Goal: Navigation & Orientation: Find specific page/section

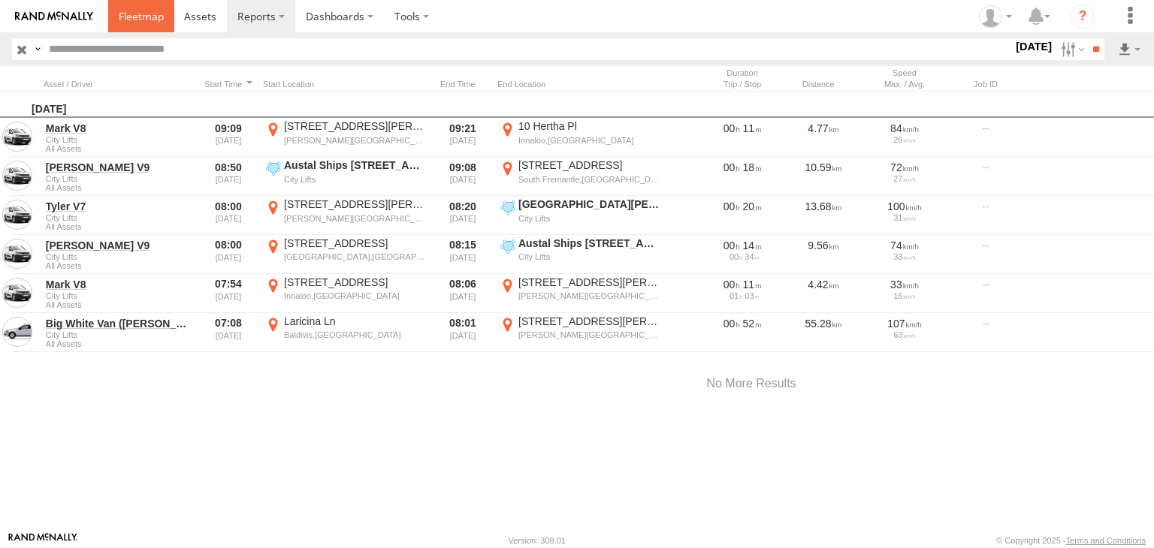
click at [135, 2] on link at bounding box center [141, 16] width 66 height 32
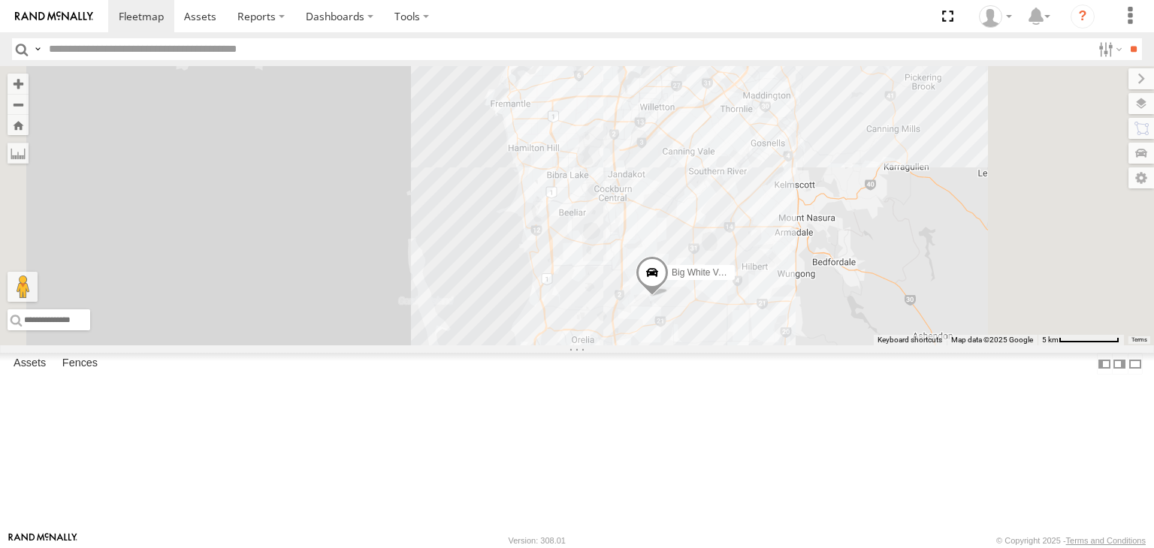
click at [0, 0] on div "Mark V8" at bounding box center [0, 0] width 0 height 0
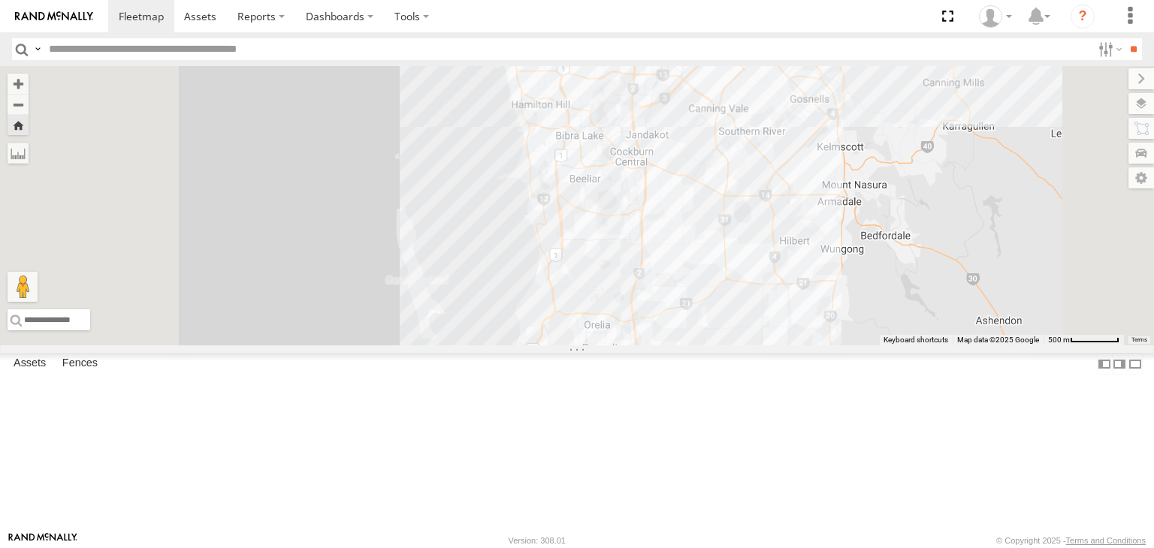
click at [0, 0] on div "Mark V8" at bounding box center [0, 0] width 0 height 0
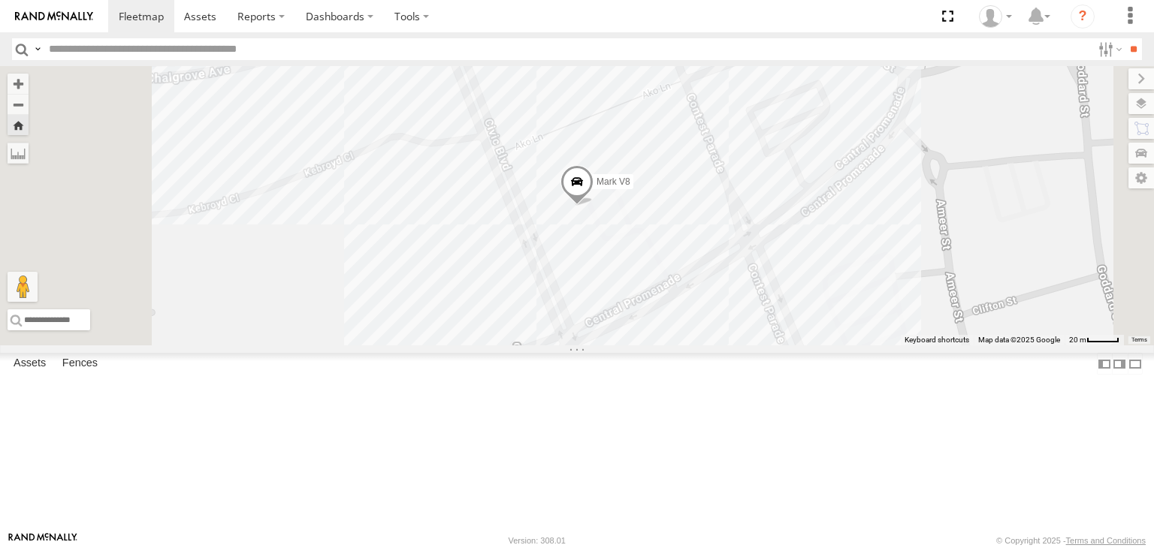
click at [0, 0] on span at bounding box center [0, 0] width 0 height 0
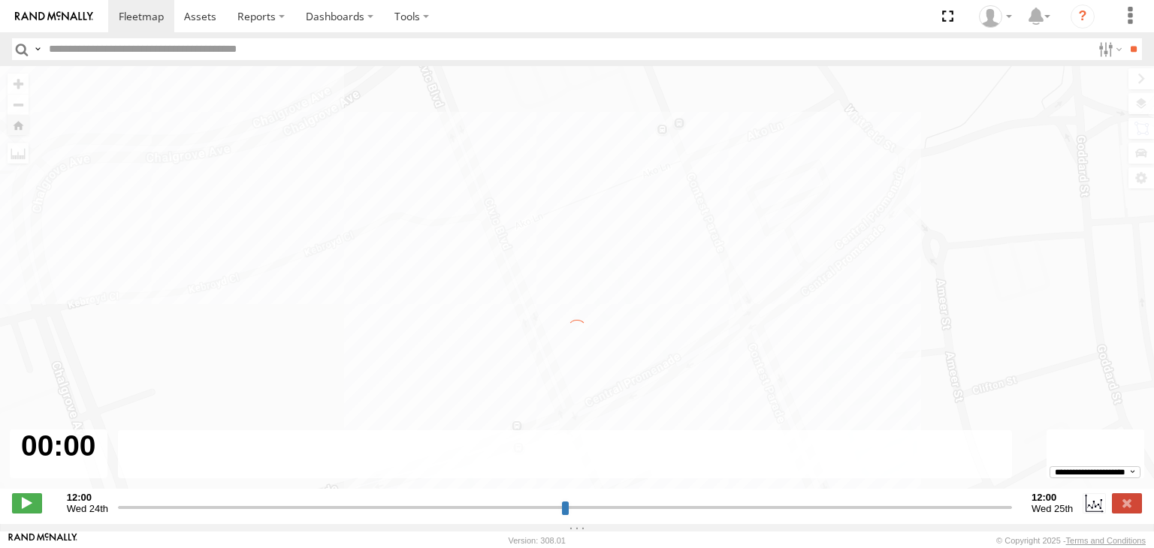
type input "**********"
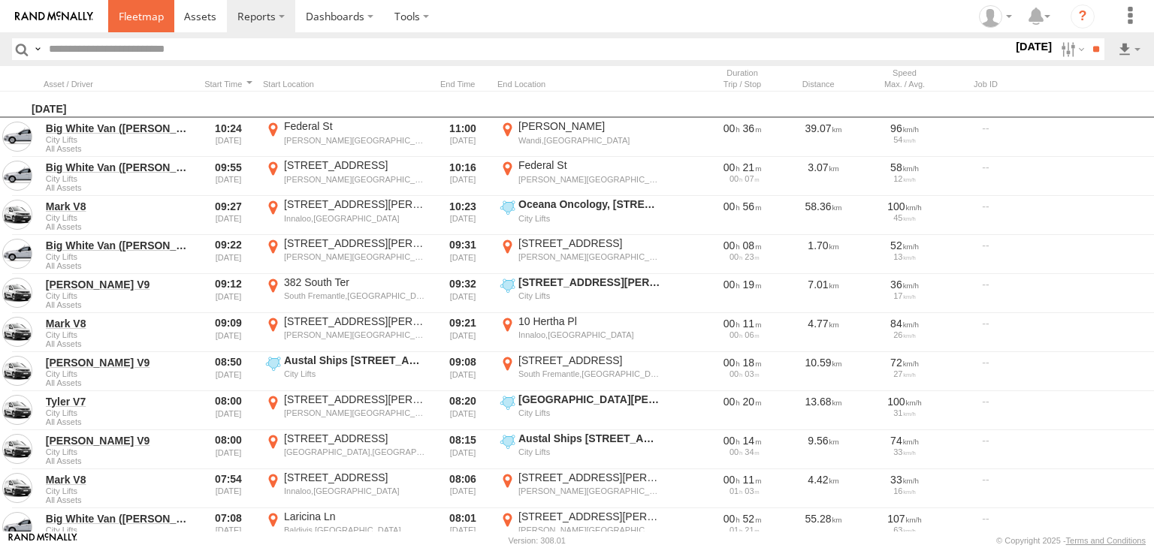
click at [137, 7] on link at bounding box center [141, 16] width 66 height 32
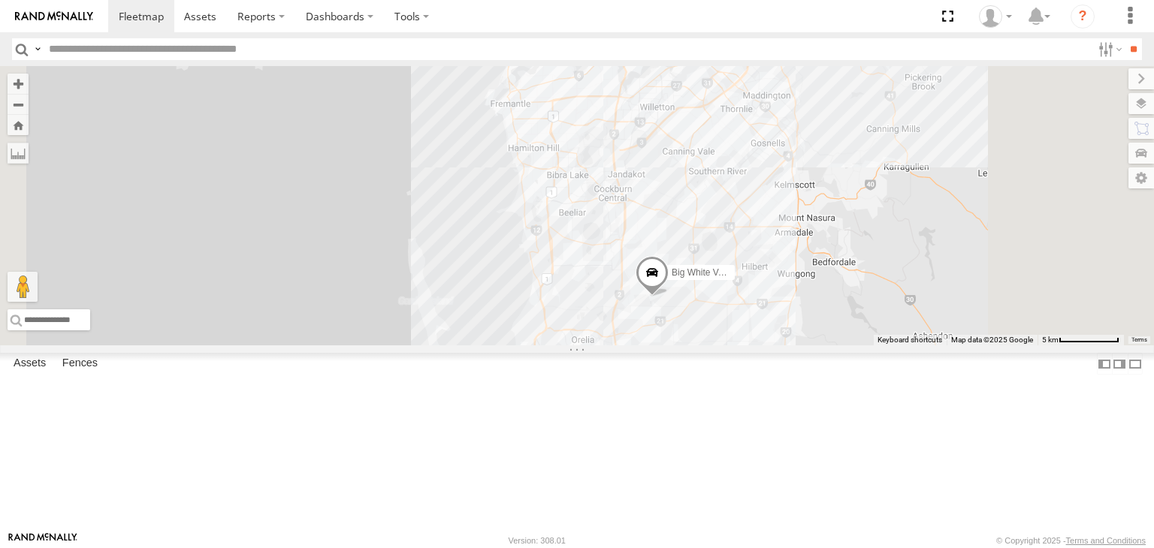
click at [0, 0] on div "[PERSON_NAME] V9" at bounding box center [0, 0] width 0 height 0
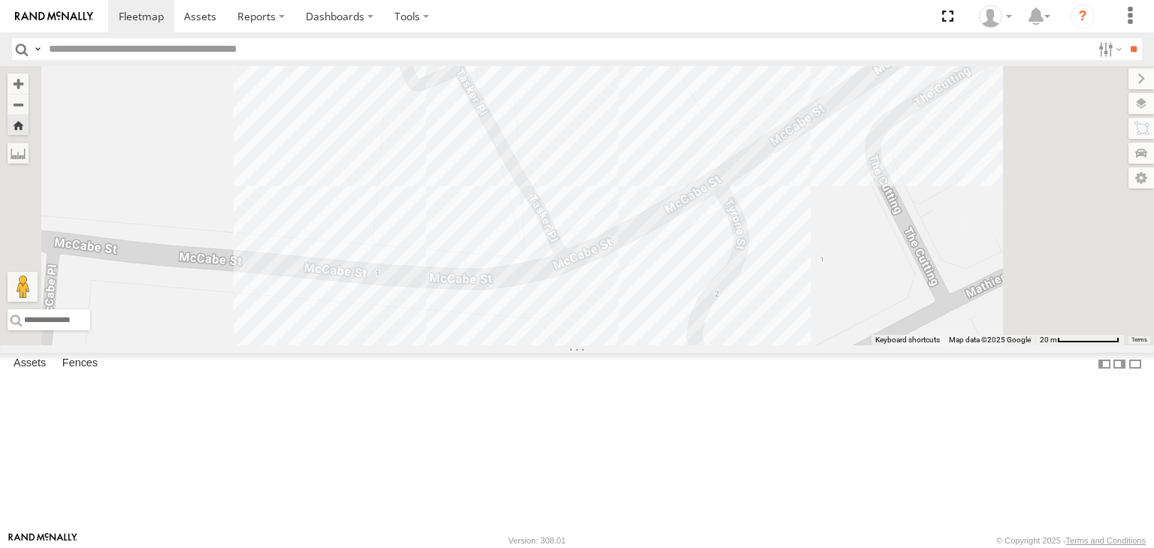
drag, startPoint x: 847, startPoint y: 332, endPoint x: 798, endPoint y: 159, distance: 179.5
click at [798, 159] on div "[PERSON_NAME] V9" at bounding box center [577, 205] width 1154 height 279
click at [1143, 110] on label at bounding box center [1126, 103] width 55 height 21
click at [0, 0] on div "Basemaps" at bounding box center [0, 0] width 0 height 0
click at [0, 0] on span "Basemaps" at bounding box center [0, 0] width 0 height 0
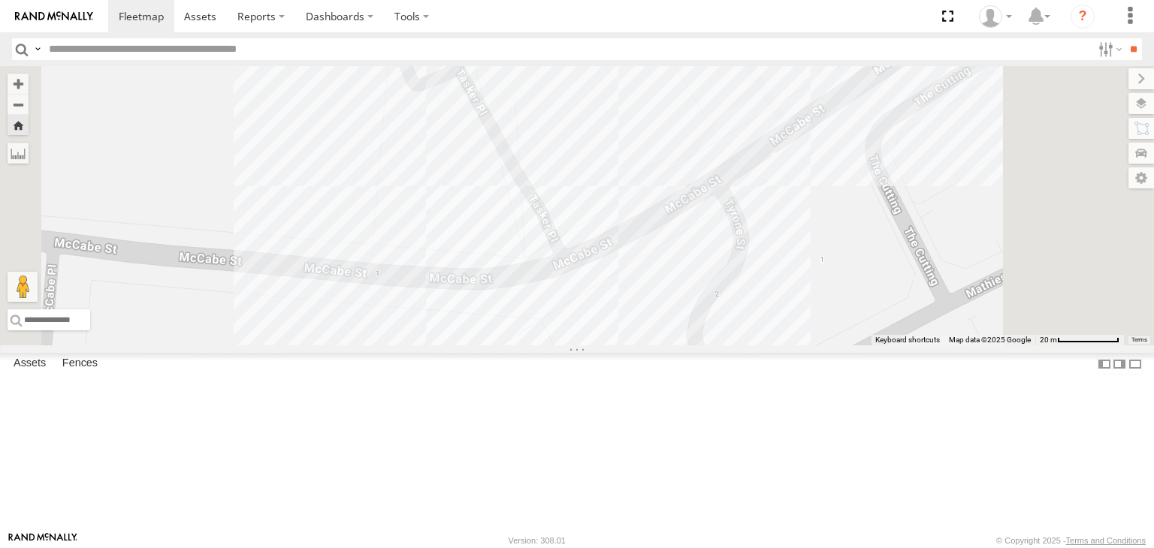
click at [0, 0] on span "Satellite + Roadmap" at bounding box center [0, 0] width 0 height 0
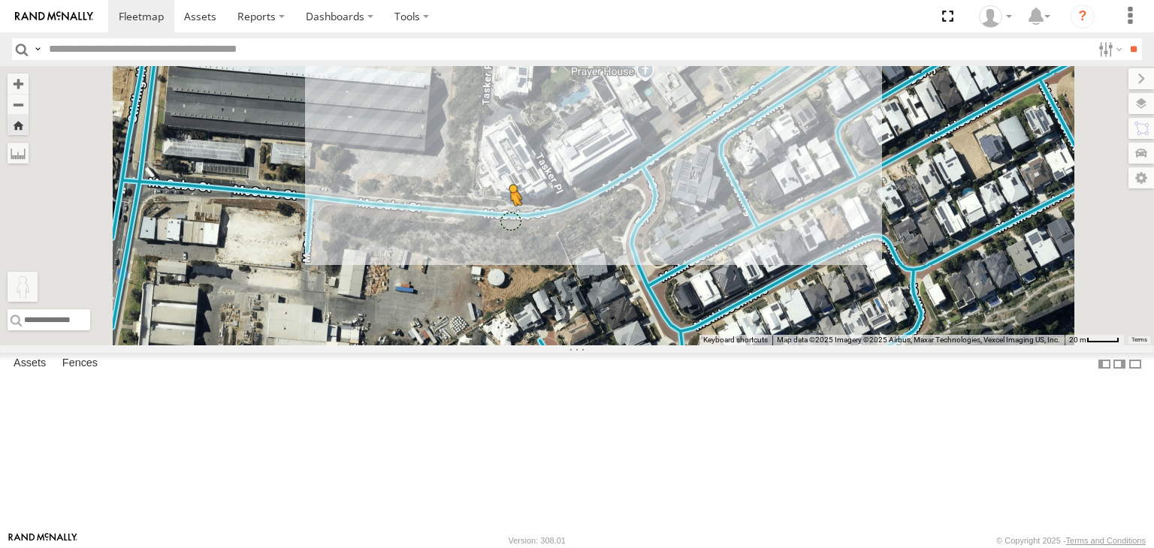
drag, startPoint x: 402, startPoint y: 473, endPoint x: 701, endPoint y: 310, distance: 340.5
click at [701, 310] on div "Chris V9 To activate drag with keyboard, press Alt + Enter. Once in keyboard dr…" at bounding box center [577, 205] width 1154 height 279
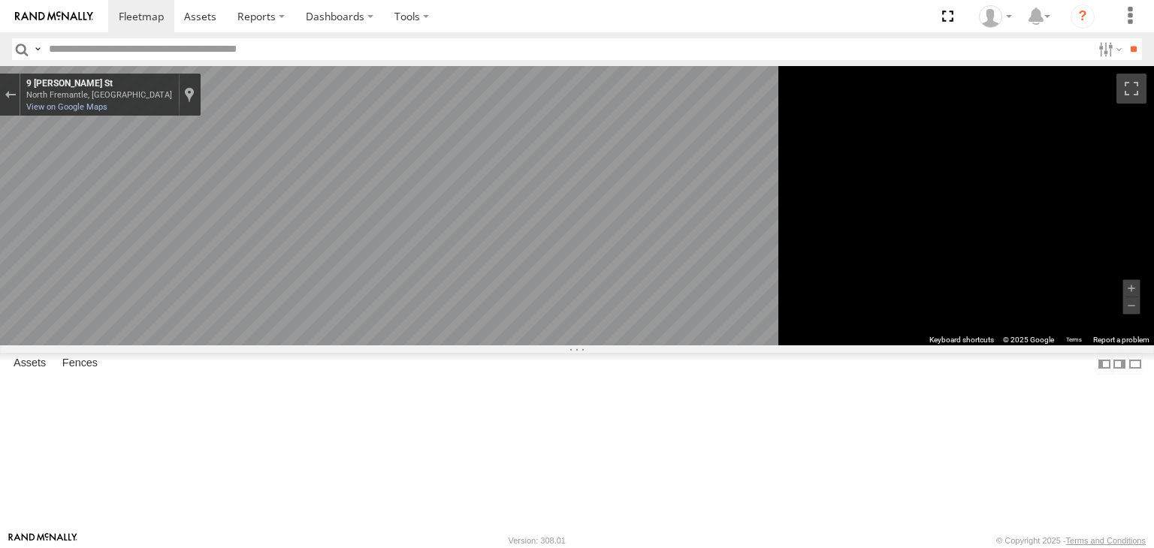
click at [973, 323] on div "To navigate the map with touch gestures double-tap and hold your finger on the …" at bounding box center [577, 205] width 1154 height 279
click at [475, 521] on icon "Go East, McCabe St" at bounding box center [419, 525] width 112 height 26
click at [466, 521] on icon "Go East, McCabe St" at bounding box center [411, 524] width 110 height 24
click at [490, 481] on icon "Go East, McCabe St" at bounding box center [439, 481] width 101 height 30
click at [0, 0] on div "All Assets" at bounding box center [0, 0] width 0 height 0
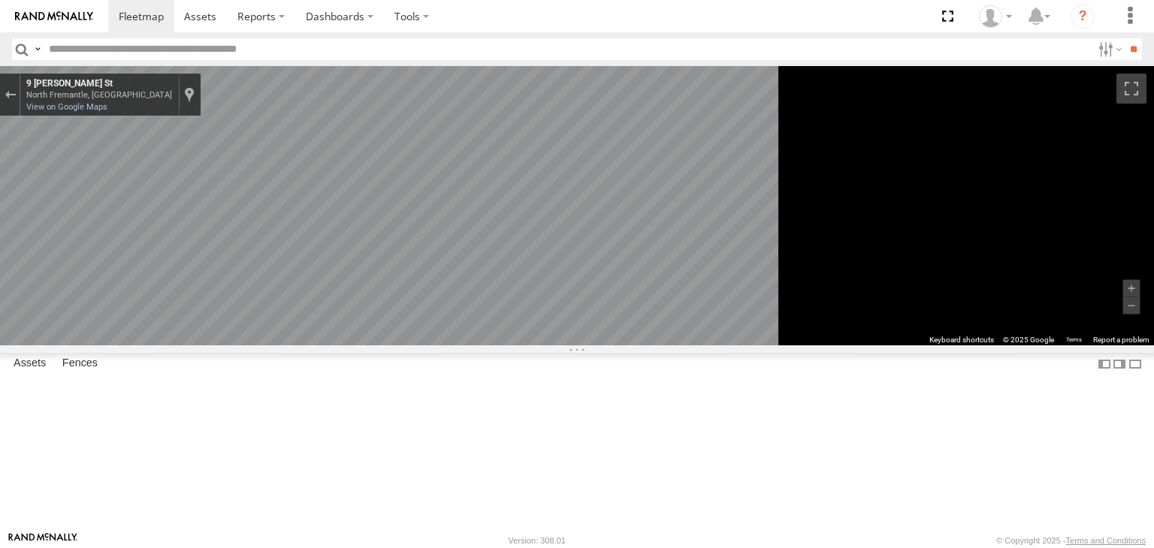
click at [0, 0] on div "All Assets" at bounding box center [0, 0] width 0 height 0
click at [20, 88] on button "Exit the Street View" at bounding box center [10, 95] width 20 height 20
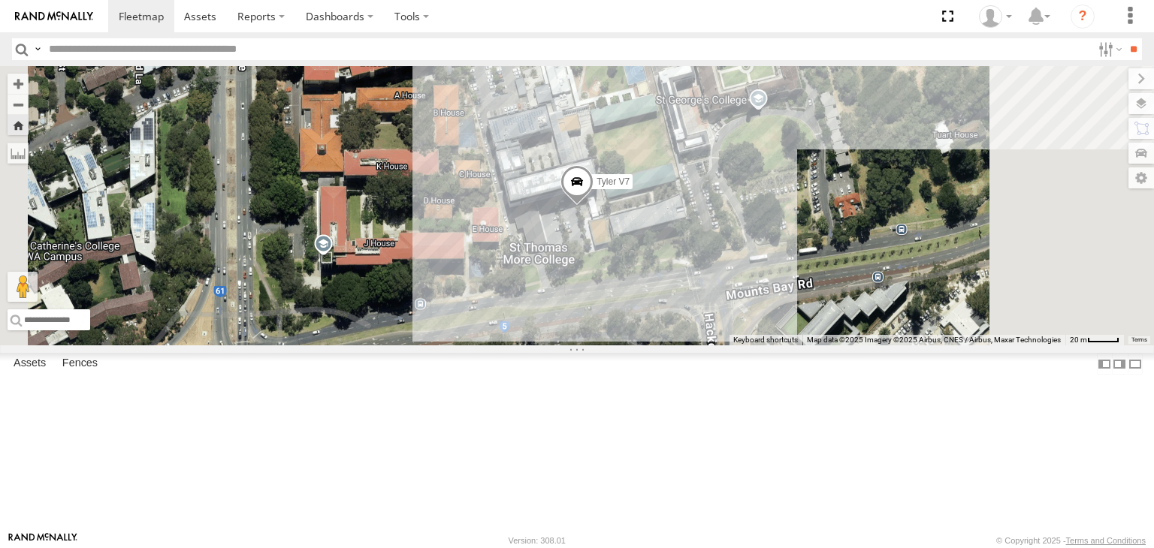
click at [0, 0] on div "Tyler V7" at bounding box center [0, 0] width 0 height 0
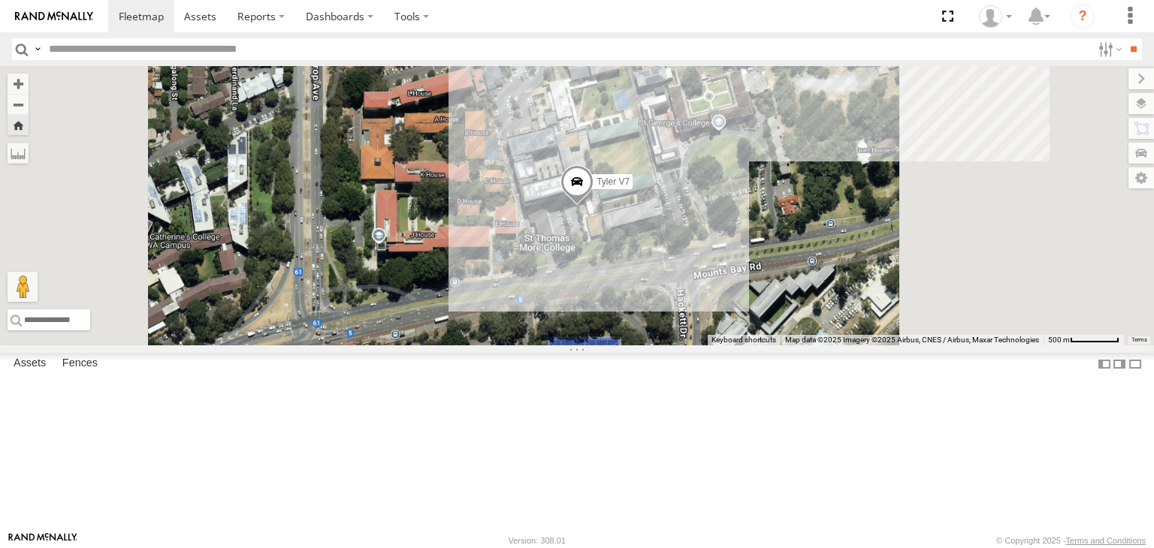
click at [0, 0] on div "Tyler V7" at bounding box center [0, 0] width 0 height 0
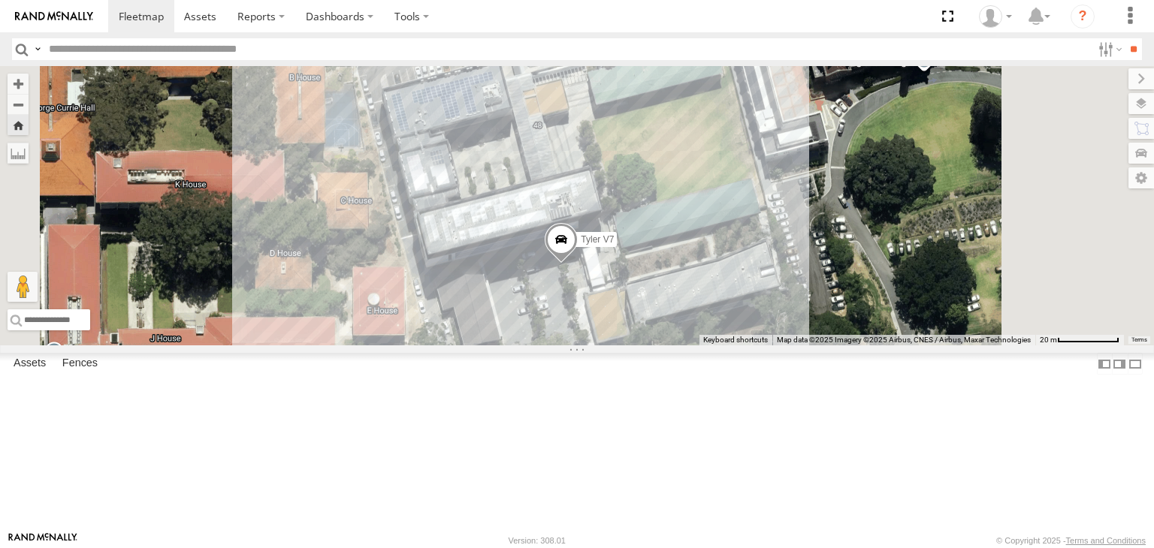
drag, startPoint x: 775, startPoint y: 272, endPoint x: 774, endPoint y: 430, distance: 158.5
click at [774, 346] on div "Tyler V7 Loading..." at bounding box center [577, 205] width 1154 height 279
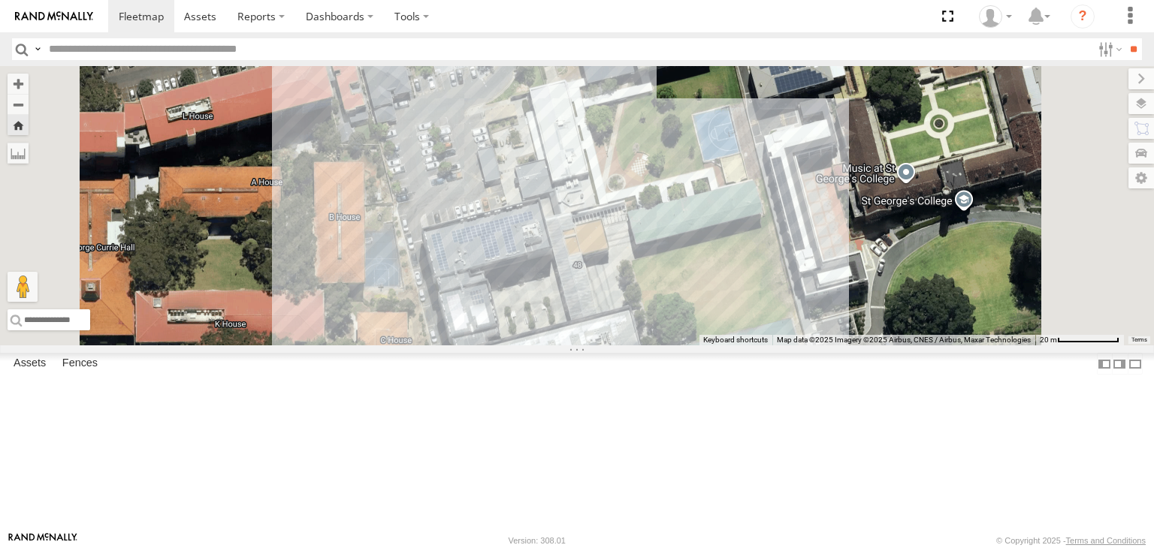
drag, startPoint x: 635, startPoint y: 270, endPoint x: 670, endPoint y: 385, distance: 120.7
click at [670, 346] on div "Tyler V7 Loading..." at bounding box center [577, 205] width 1154 height 279
click at [144, 13] on span at bounding box center [141, 16] width 45 height 14
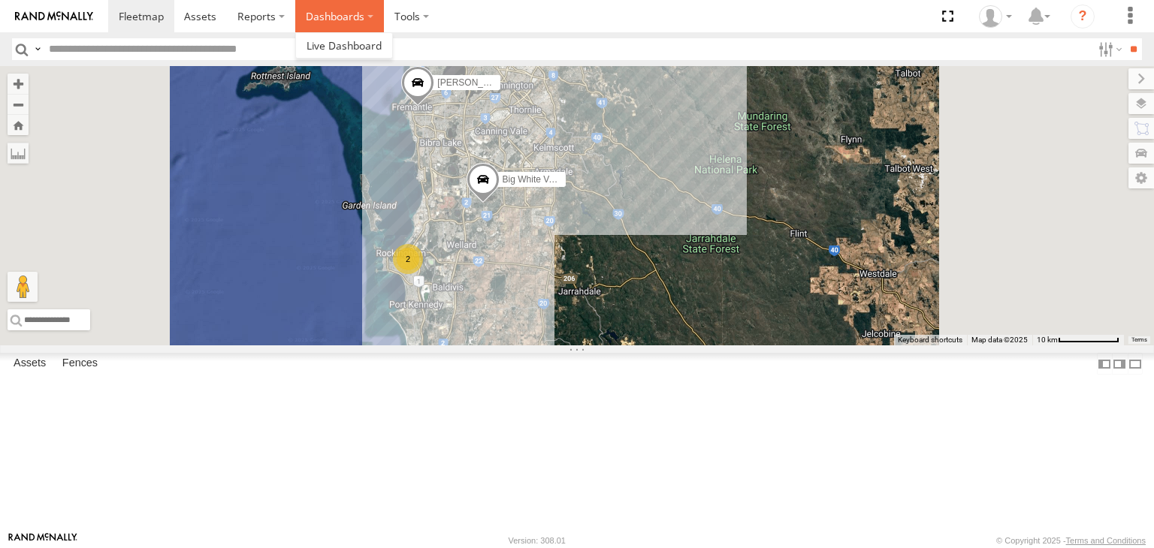
click at [331, 11] on label "Dashboards" at bounding box center [339, 16] width 89 height 32
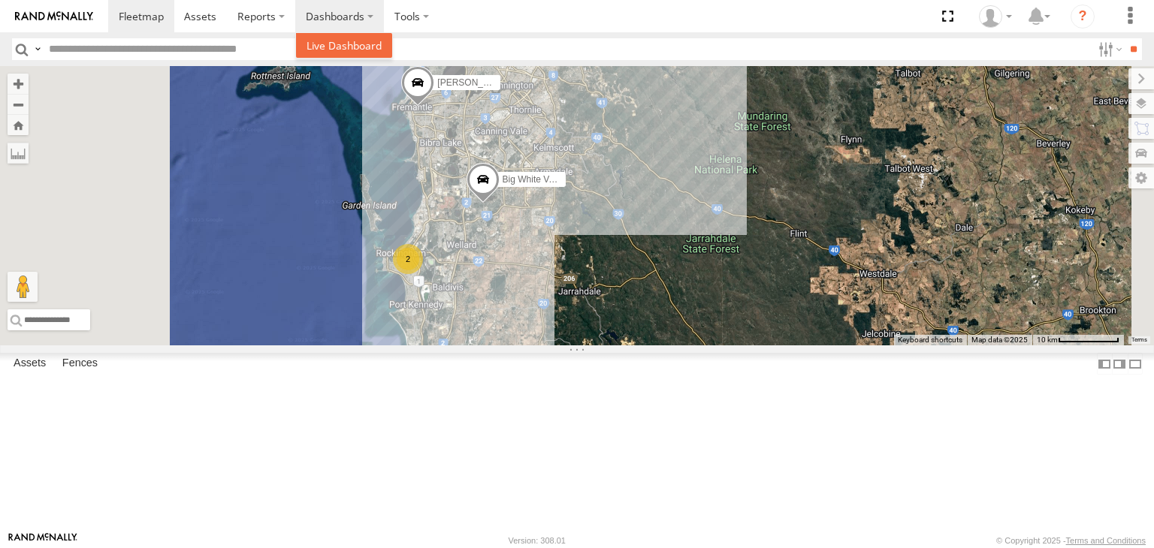
click at [334, 44] on span at bounding box center [343, 45] width 75 height 14
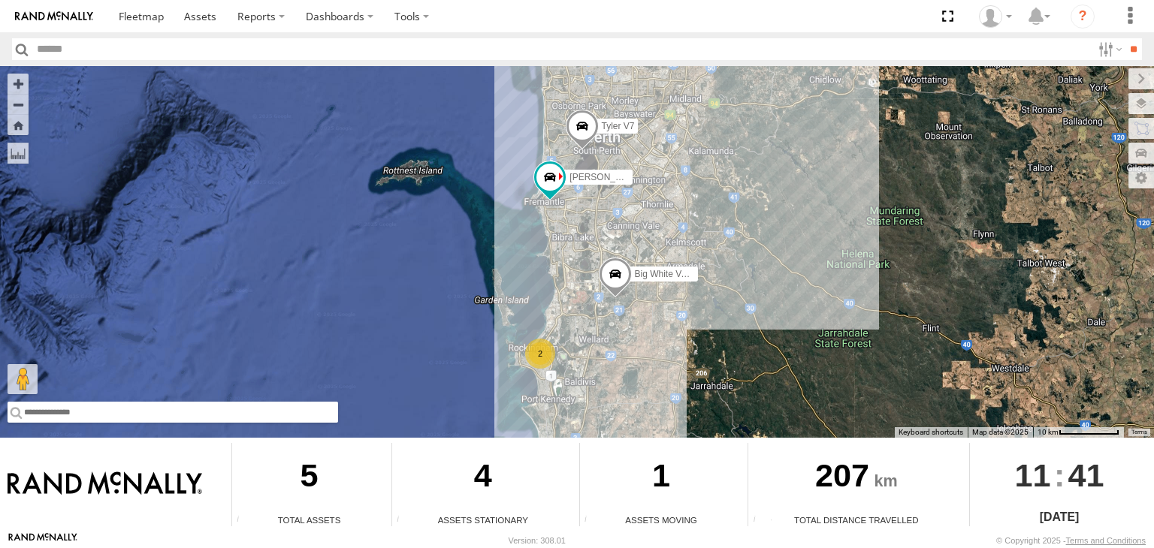
click at [72, 419] on input "text" at bounding box center [173, 412] width 331 height 21
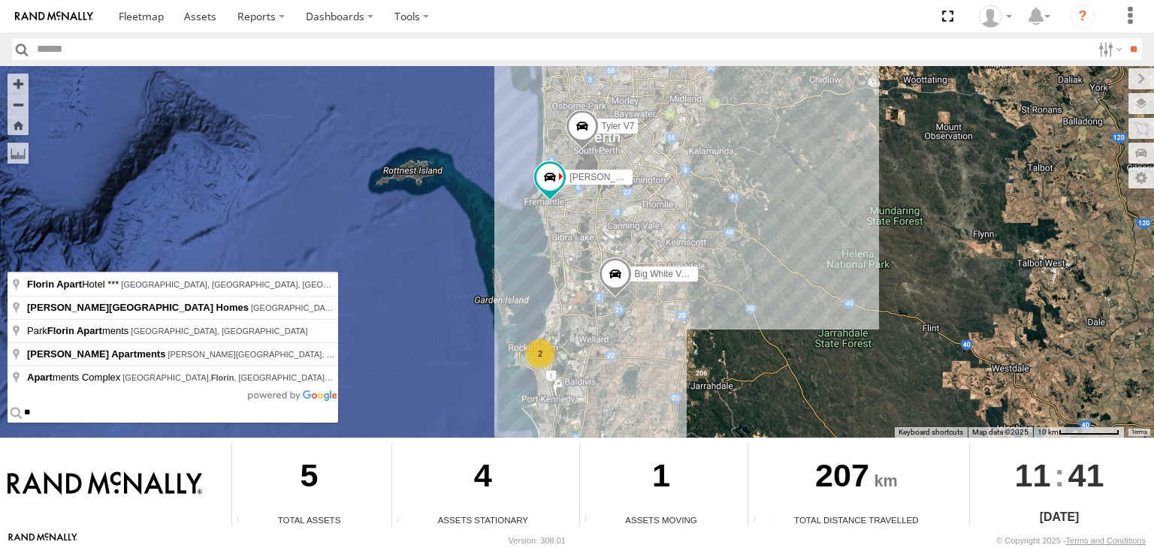
type input "*"
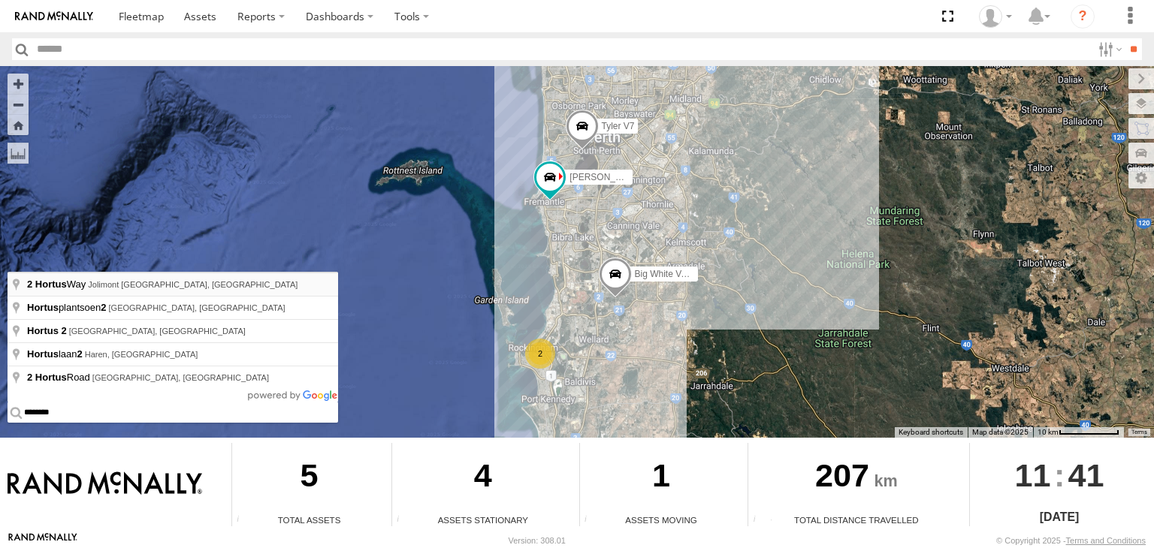
type input "**********"
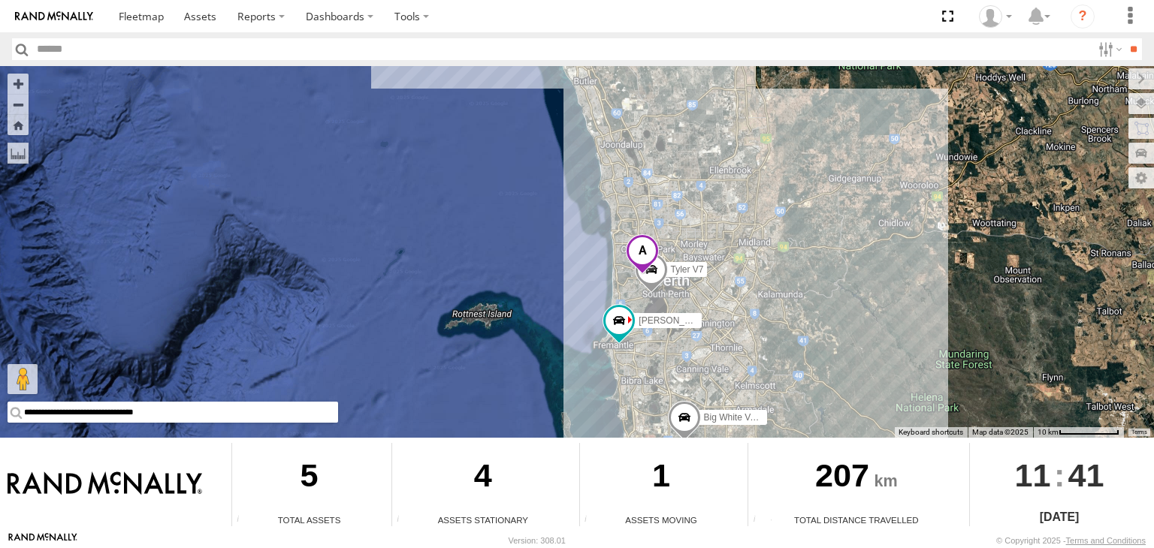
drag, startPoint x: 684, startPoint y: 370, endPoint x: 720, endPoint y: 315, distance: 65.9
click at [720, 315] on div "[PERSON_NAME] V7 Big White Van ([PERSON_NAME]) [PERSON_NAME] V9" at bounding box center [577, 252] width 1154 height 372
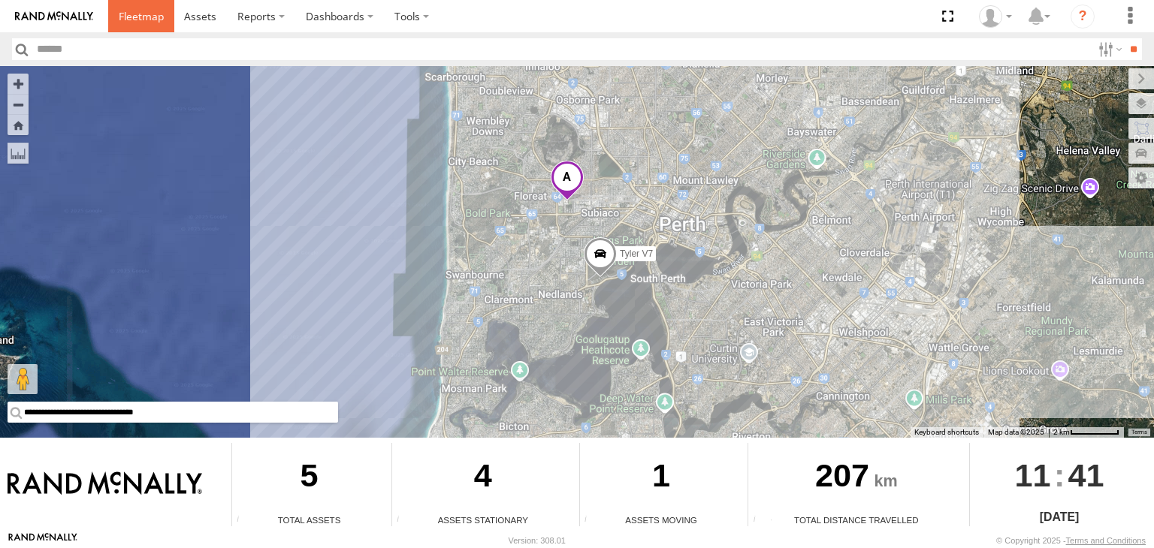
click at [140, 10] on span at bounding box center [141, 16] width 45 height 14
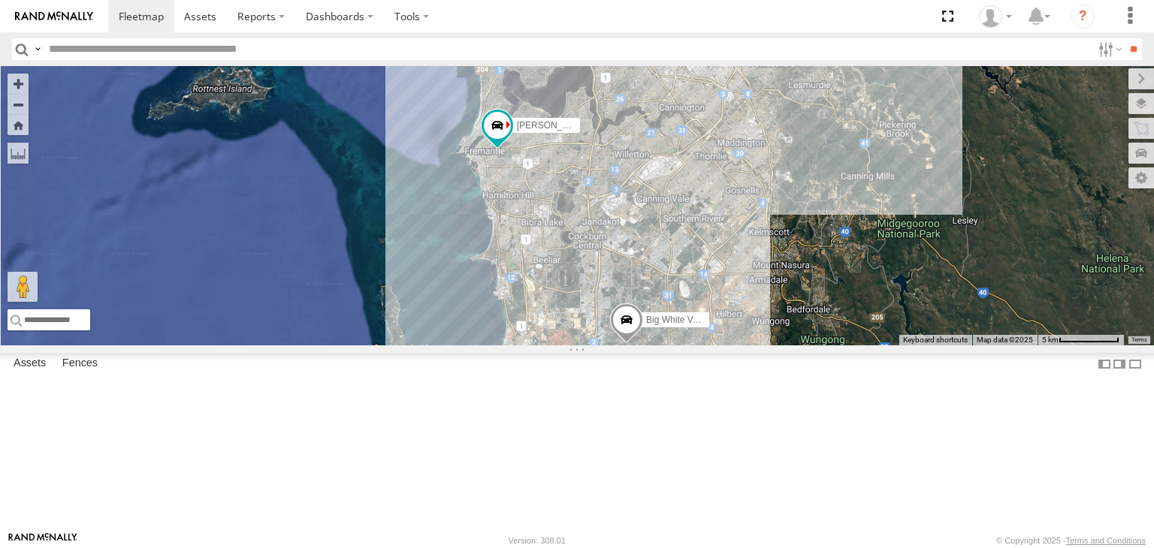
click at [0, 0] on div "Mark V8" at bounding box center [0, 0] width 0 height 0
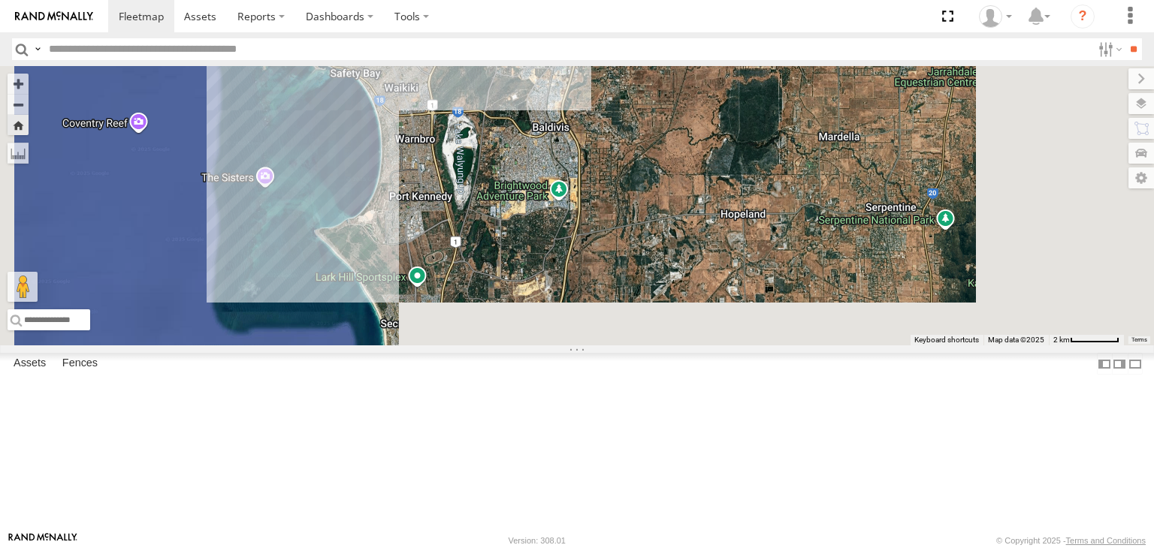
drag, startPoint x: 711, startPoint y: 286, endPoint x: 678, endPoint y: 102, distance: 186.8
click at [678, 102] on div "Mark V8" at bounding box center [577, 205] width 1154 height 279
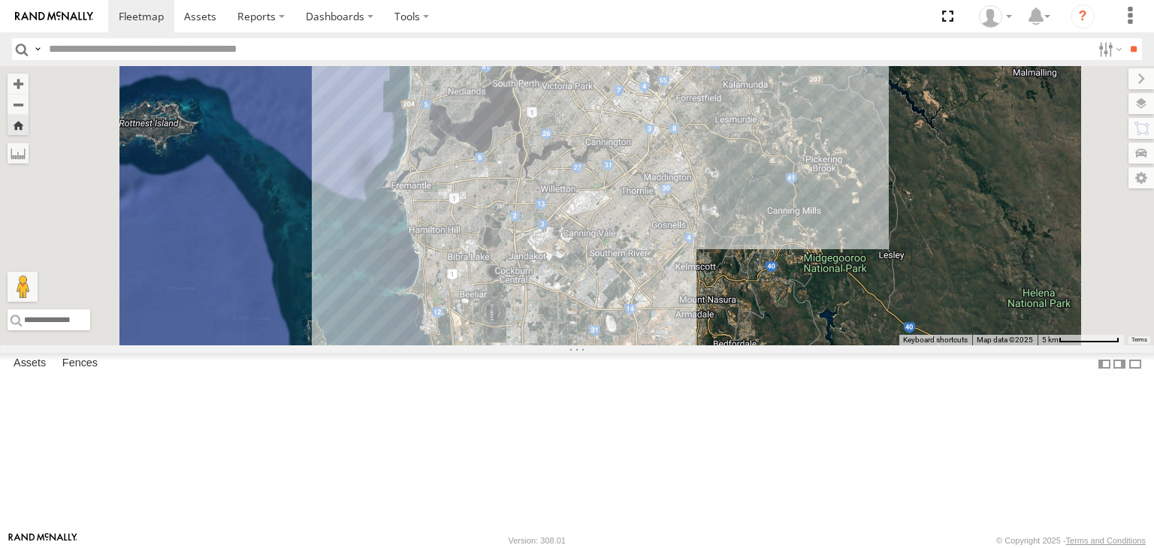
click at [0, 0] on div "Chris V9 All Assets High St Fremantle -32.05066 115.76617 Tyler V7 All Assets T…" at bounding box center [0, 0] width 0 height 0
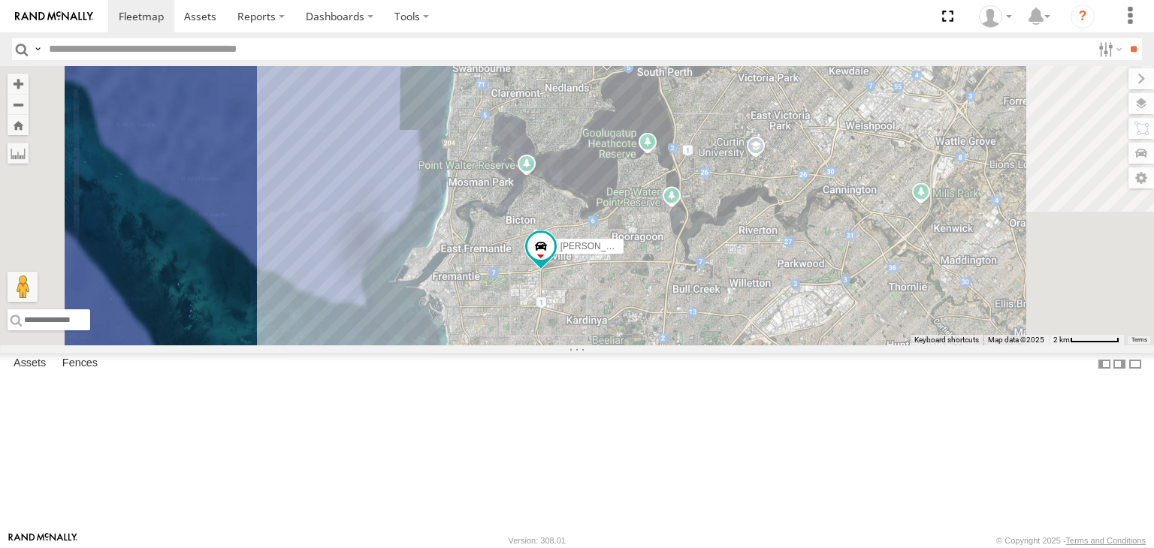
drag, startPoint x: 796, startPoint y: 157, endPoint x: 828, endPoint y: 269, distance: 116.3
click at [828, 269] on div "[PERSON_NAME] V7 Big White Van ([PERSON_NAME]) [PERSON_NAME] V9" at bounding box center [577, 205] width 1154 height 279
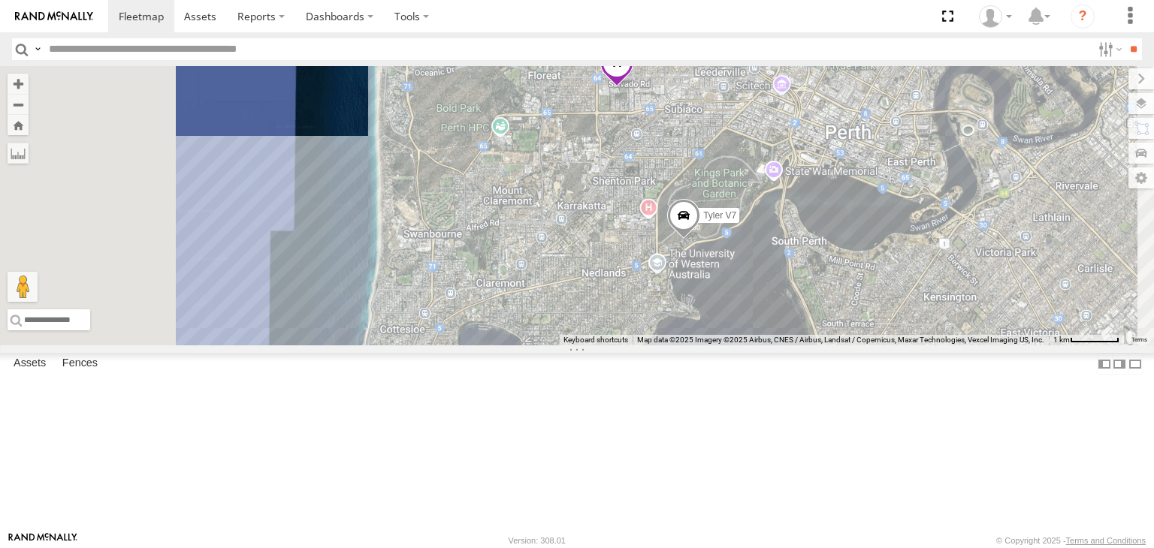
drag, startPoint x: 790, startPoint y: 215, endPoint x: 854, endPoint y: 412, distance: 207.6
click at [854, 346] on div "[PERSON_NAME] V7 Big White Van ([PERSON_NAME]) [PERSON_NAME] V9" at bounding box center [577, 205] width 1154 height 279
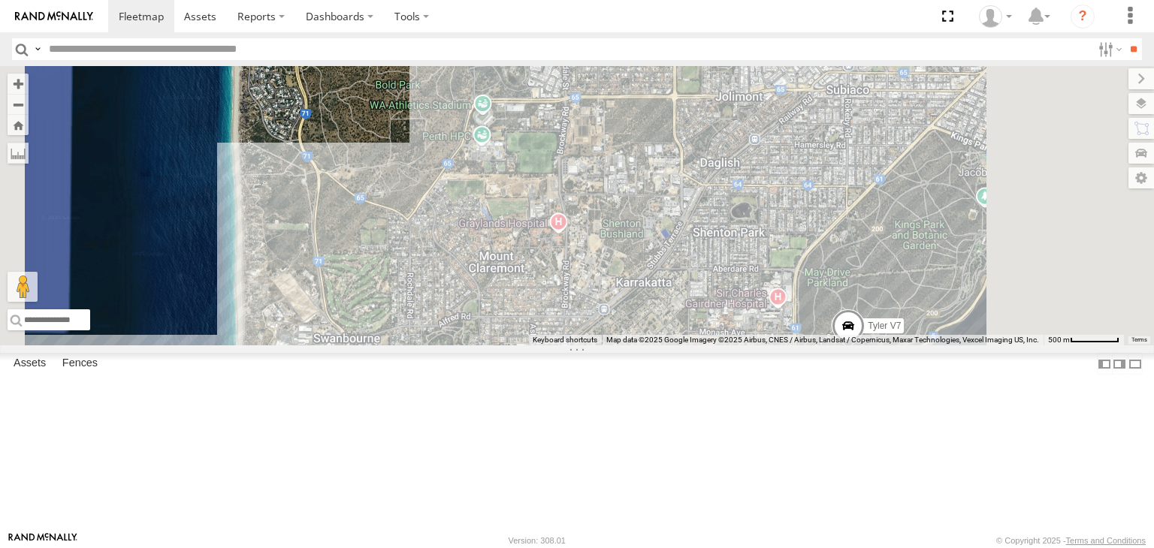
click at [731, 45] on span at bounding box center [714, 25] width 33 height 41
click at [649, 28] on span at bounding box center [636, 22] width 25 height 11
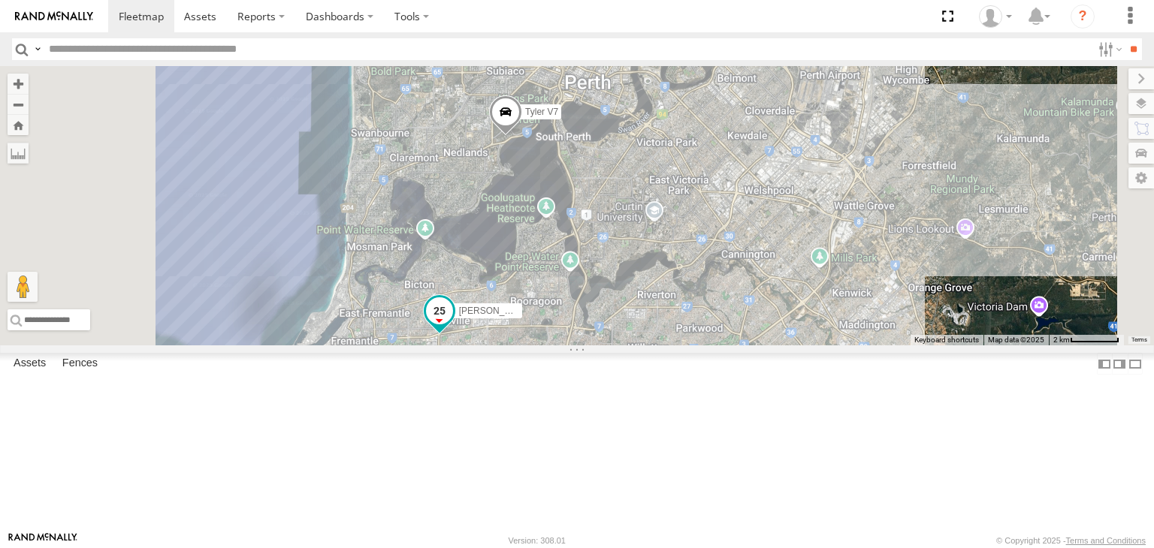
click at [453, 325] on span at bounding box center [439, 310] width 27 height 27
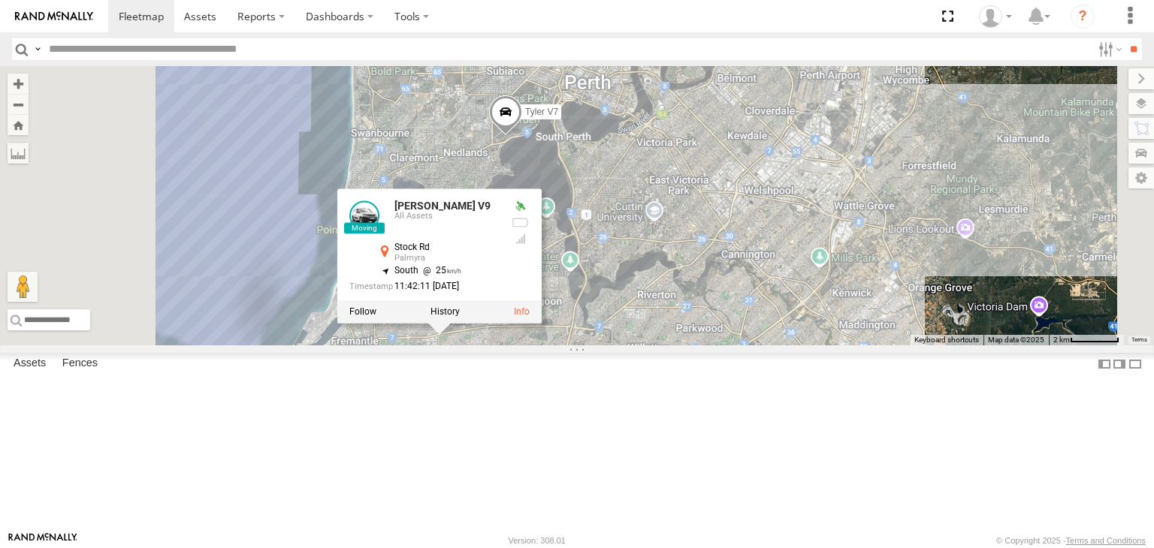
click at [883, 292] on div "[PERSON_NAME] V7 Big White Van ([PERSON_NAME]) [PERSON_NAME] V9 [PERSON_NAME] V…" at bounding box center [577, 205] width 1154 height 279
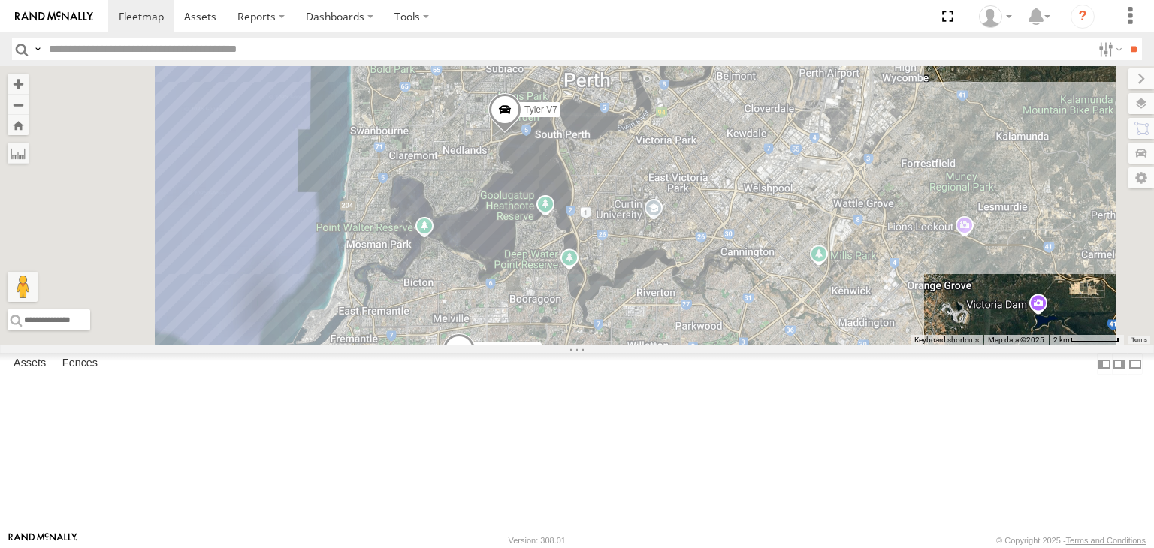
click at [0, 0] on div "[PERSON_NAME] V7 All Assets The Ritz- [STREET_ADDRESS][PERSON_NAME][PERSON_NAME…" at bounding box center [0, 0] width 0 height 0
